Goal: Task Accomplishment & Management: Manage account settings

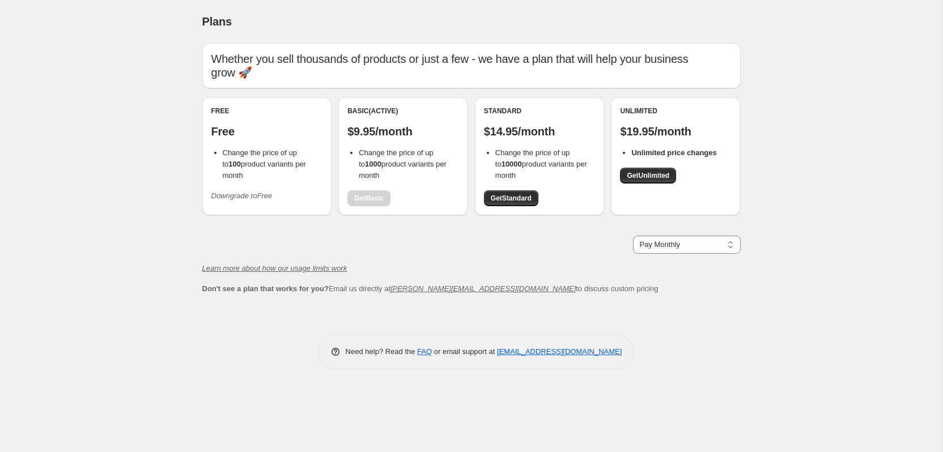
click at [370, 186] on div "Basic (Active) $9.95/month Change the price of up to 1000 product variants per …" at bounding box center [402, 156] width 111 height 100
click at [260, 191] on icon "Downgrade to Free" at bounding box center [241, 195] width 61 height 8
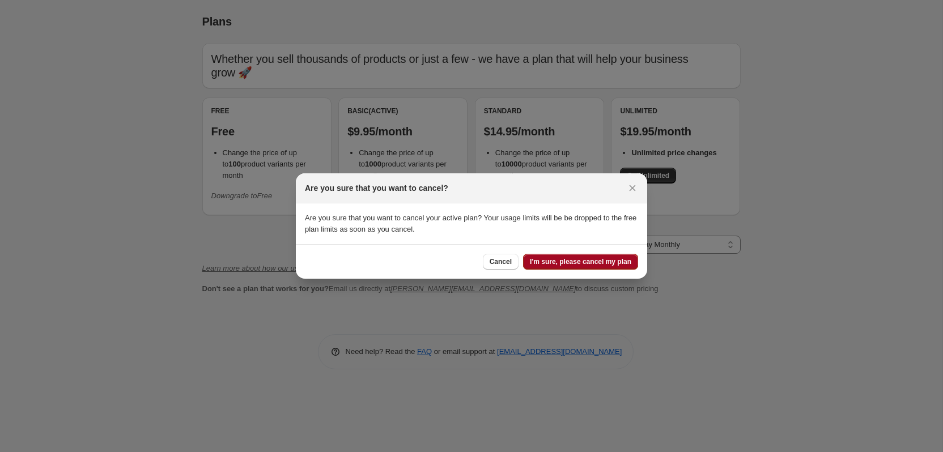
click at [620, 265] on span "I'm sure, please cancel my plan" at bounding box center [580, 261] width 101 height 9
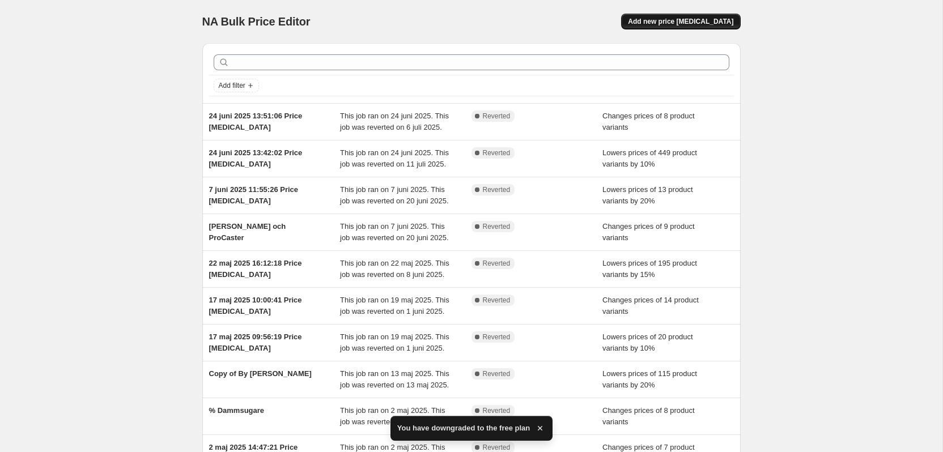
click at [647, 22] on button "Add new price [MEDICAL_DATA]" at bounding box center [680, 22] width 119 height 16
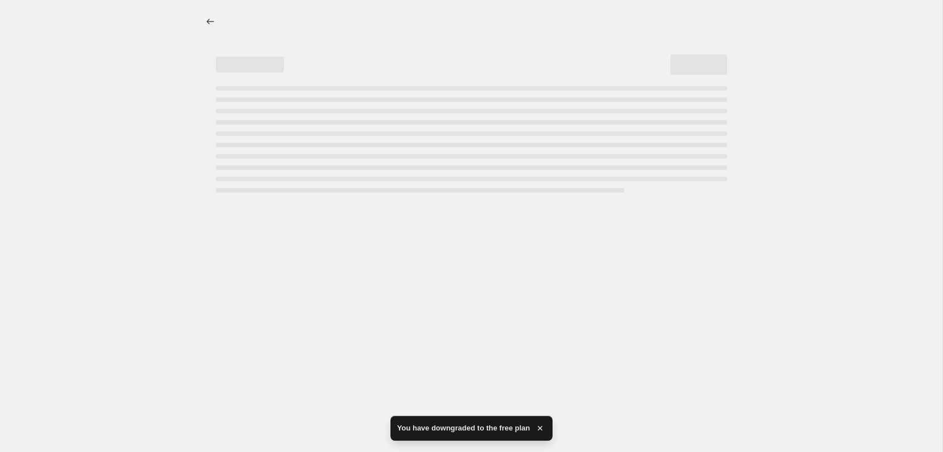
select select "percentage"
